Goal: Information Seeking & Learning: Understand process/instructions

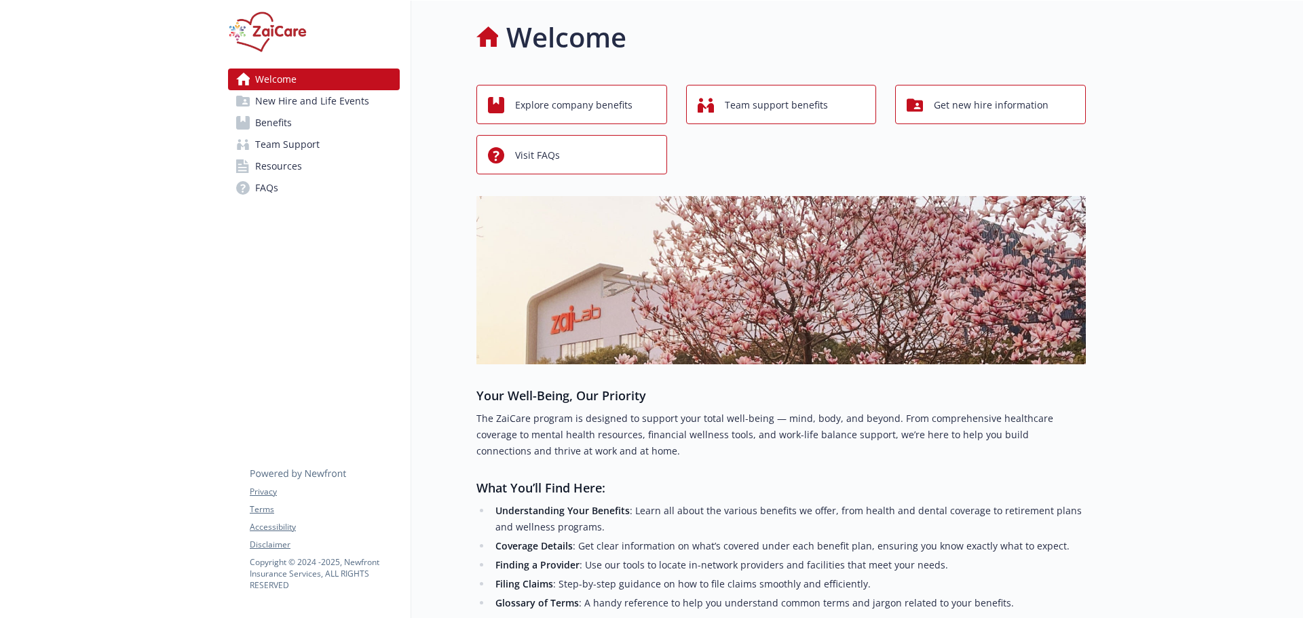
click at [293, 119] on link "Benefits" at bounding box center [314, 123] width 172 height 22
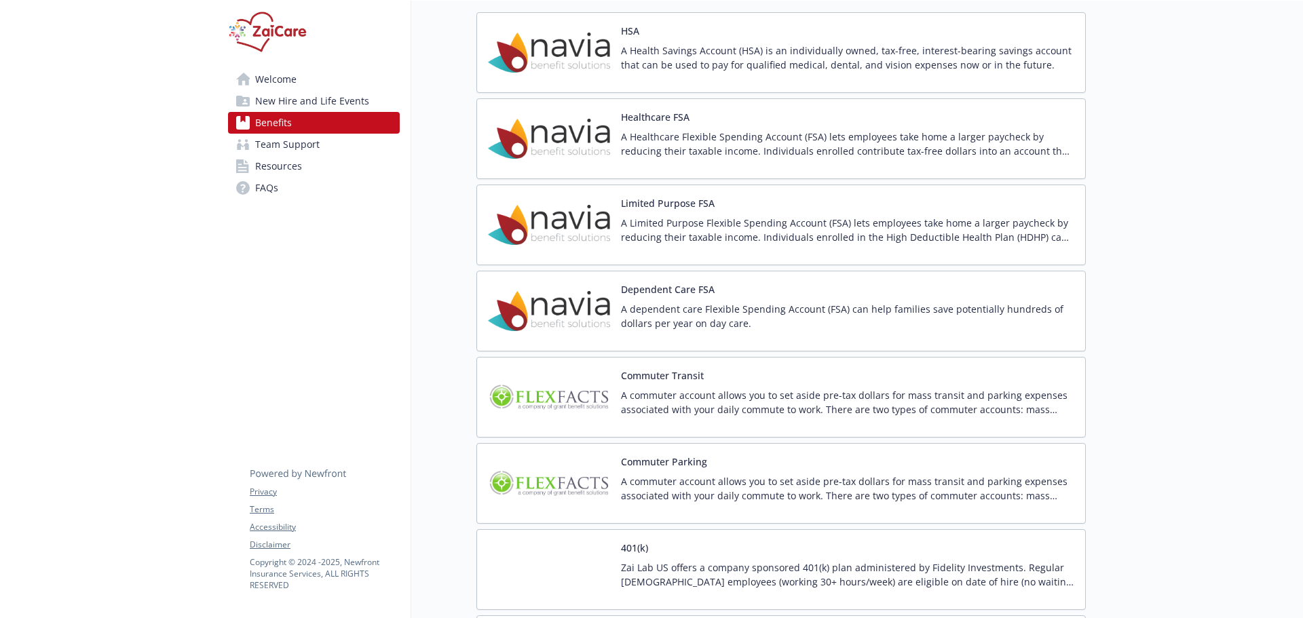
scroll to position [2308, 0]
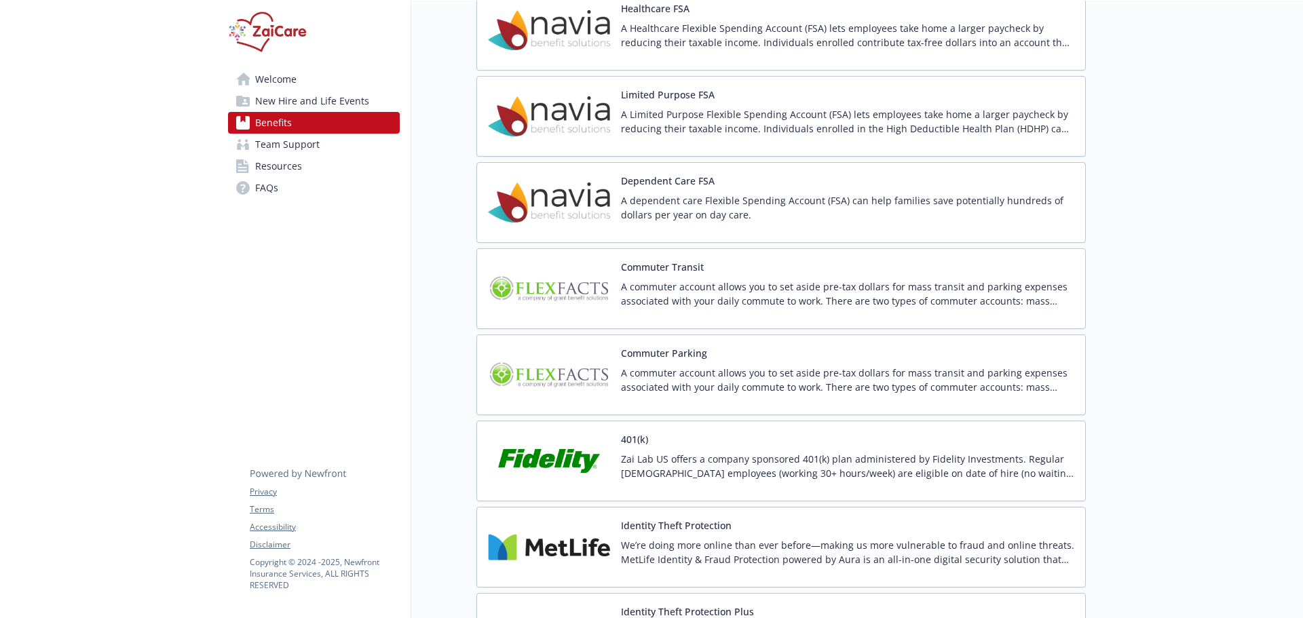
click at [789, 297] on p "A commuter account allows you to set aside pre-tax dollars for mass transit and…" at bounding box center [847, 294] width 453 height 29
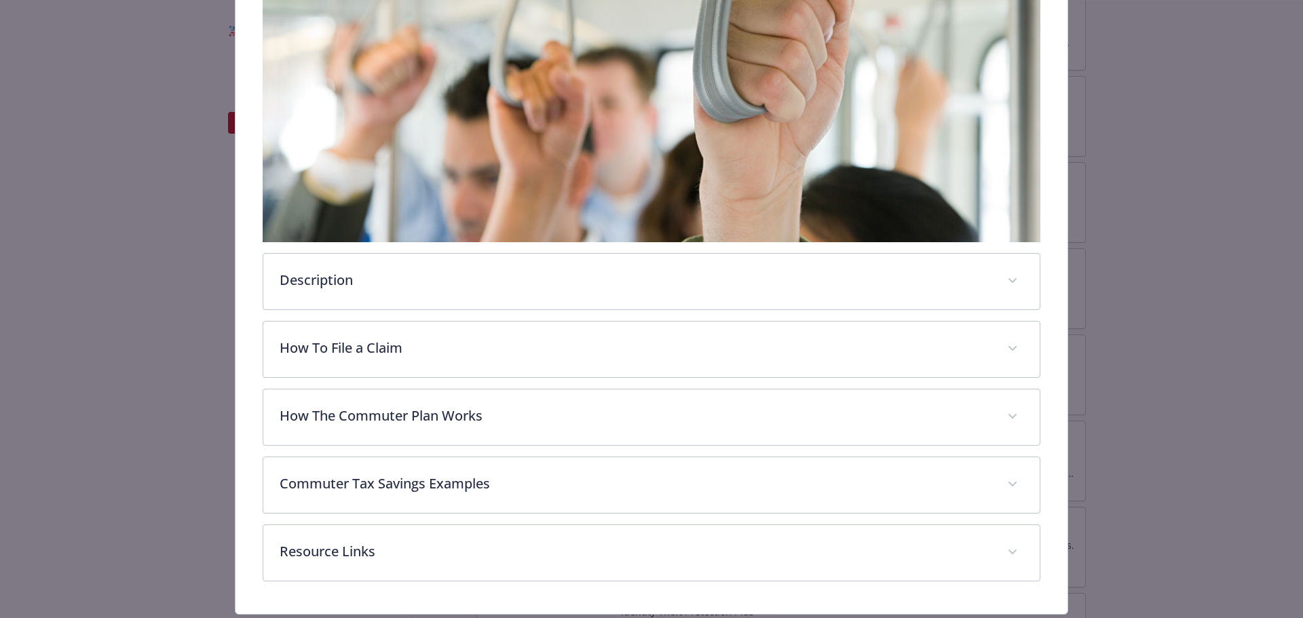
scroll to position [348, 0]
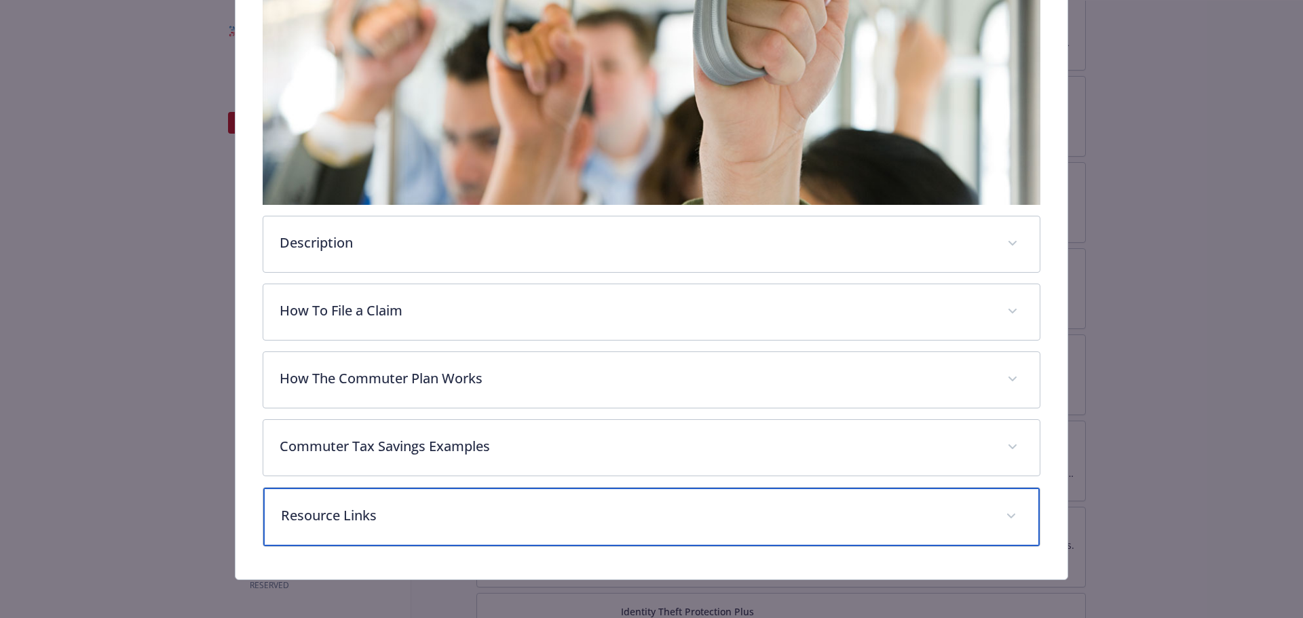
click at [497, 513] on p "Resource Links" at bounding box center [635, 516] width 709 height 20
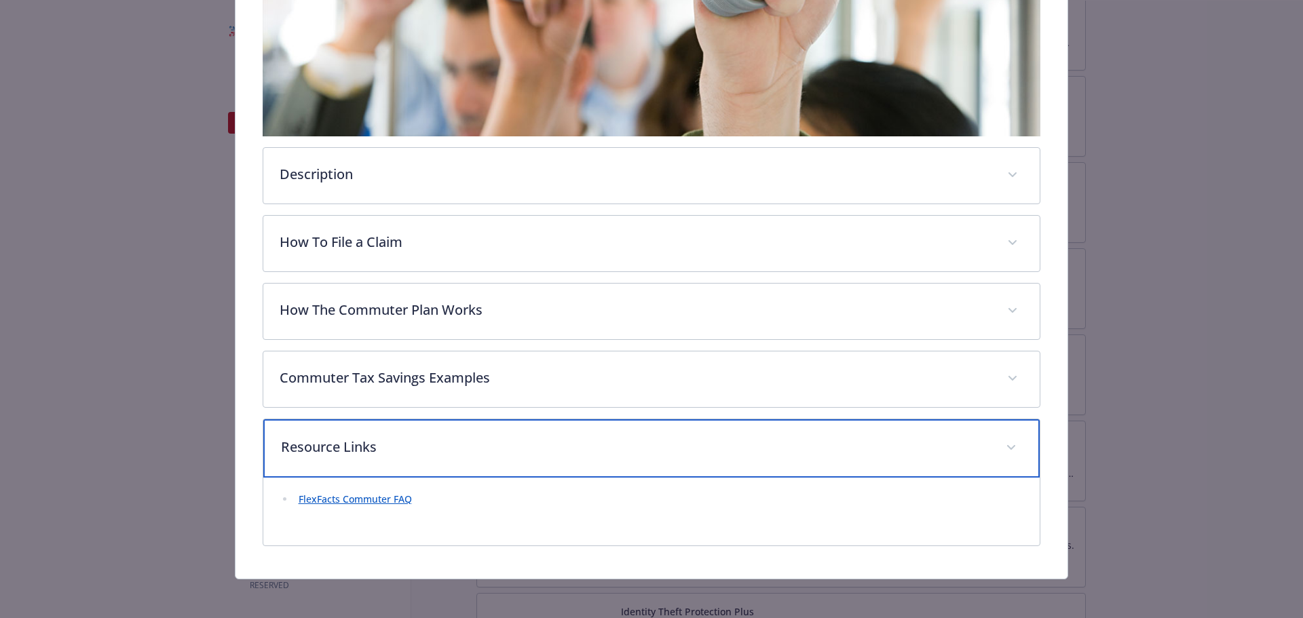
scroll to position [419, 0]
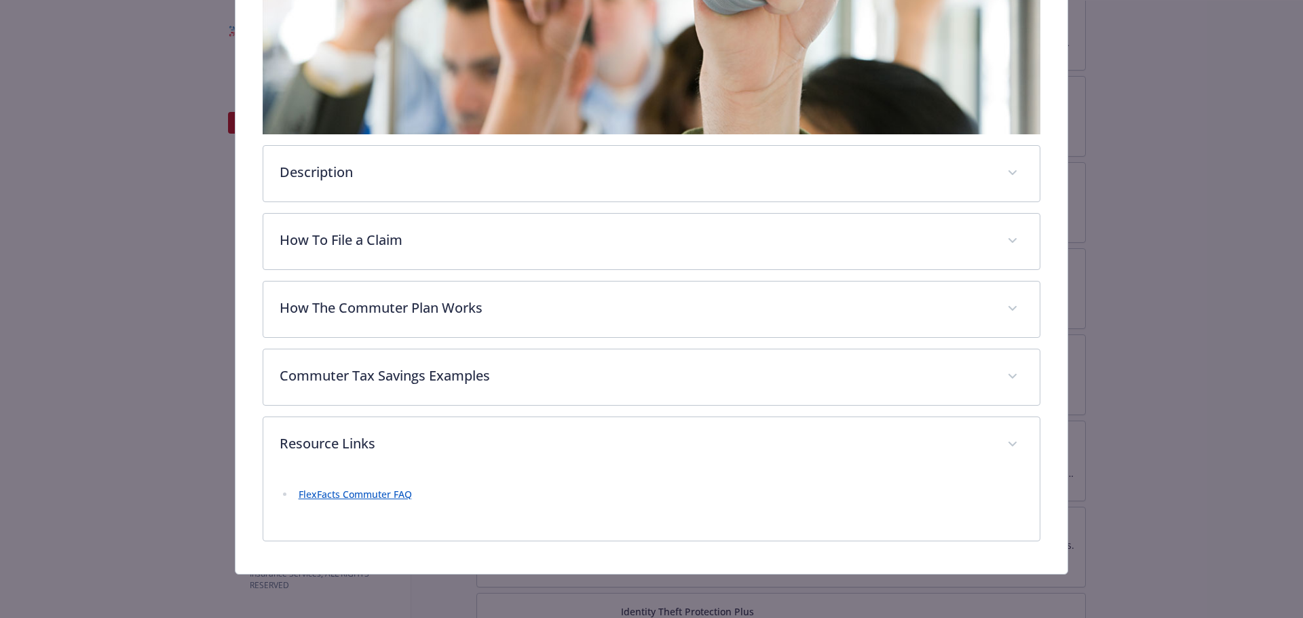
click at [386, 497] on link "FlexFacts Commuter FAQ" at bounding box center [355, 494] width 113 height 13
